Goal: Check status: Check status

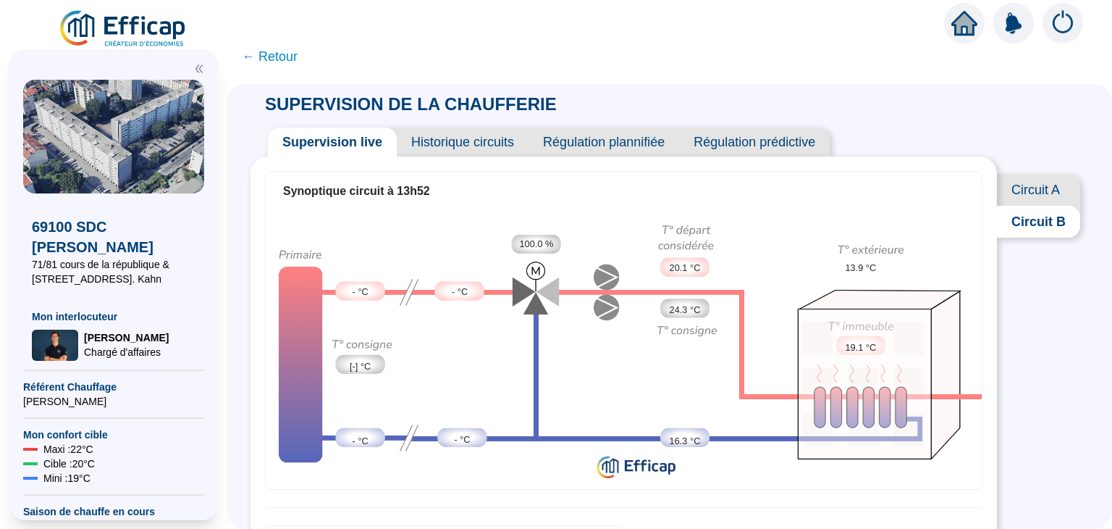
click at [265, 56] on span "← Retour" at bounding box center [270, 56] width 56 height 20
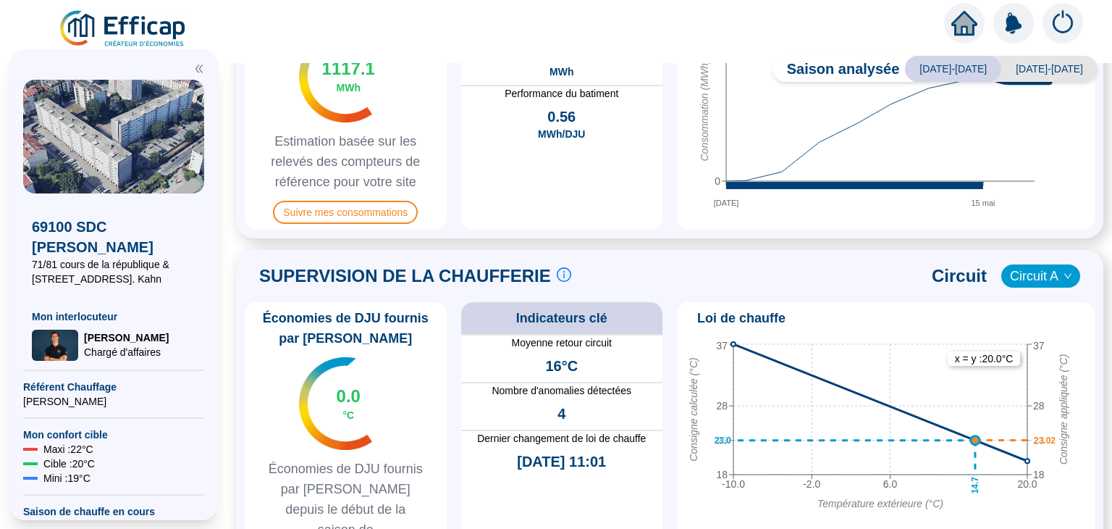
scroll to position [589, 0]
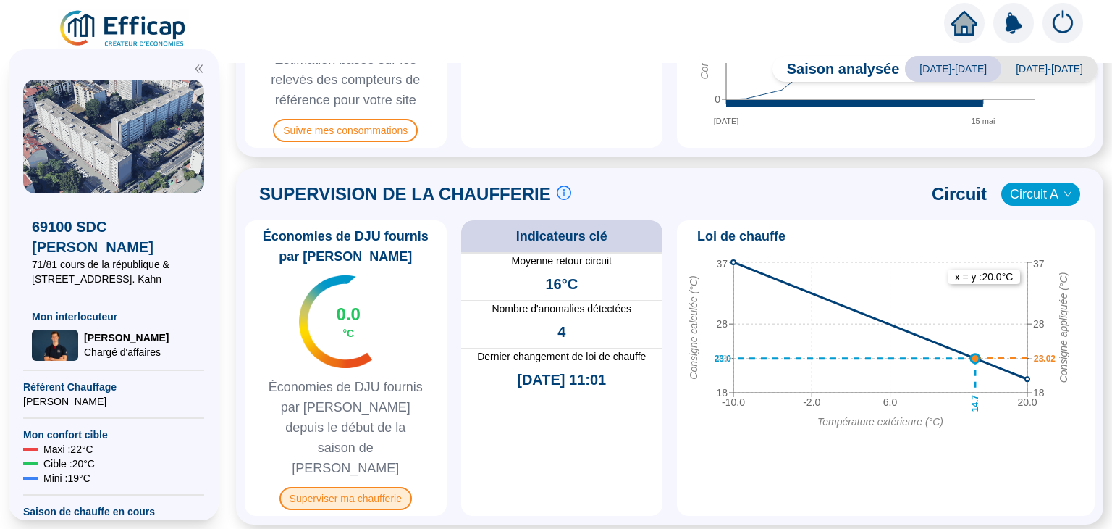
click at [348, 487] on span "Superviser ma chaufferie" at bounding box center [346, 498] width 133 height 23
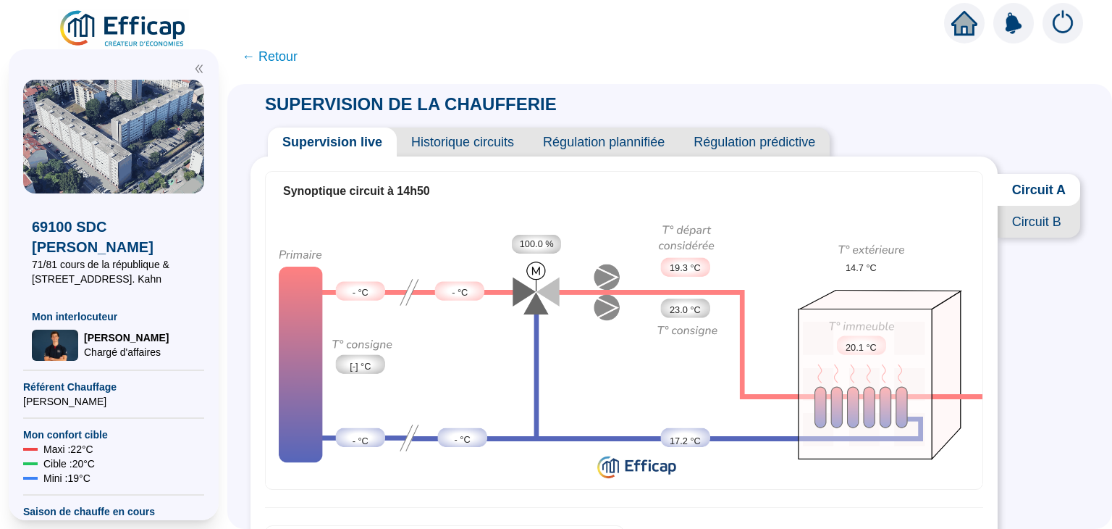
click at [278, 55] on span "← Retour" at bounding box center [270, 56] width 56 height 20
